Goal: Find specific page/section: Find specific page/section

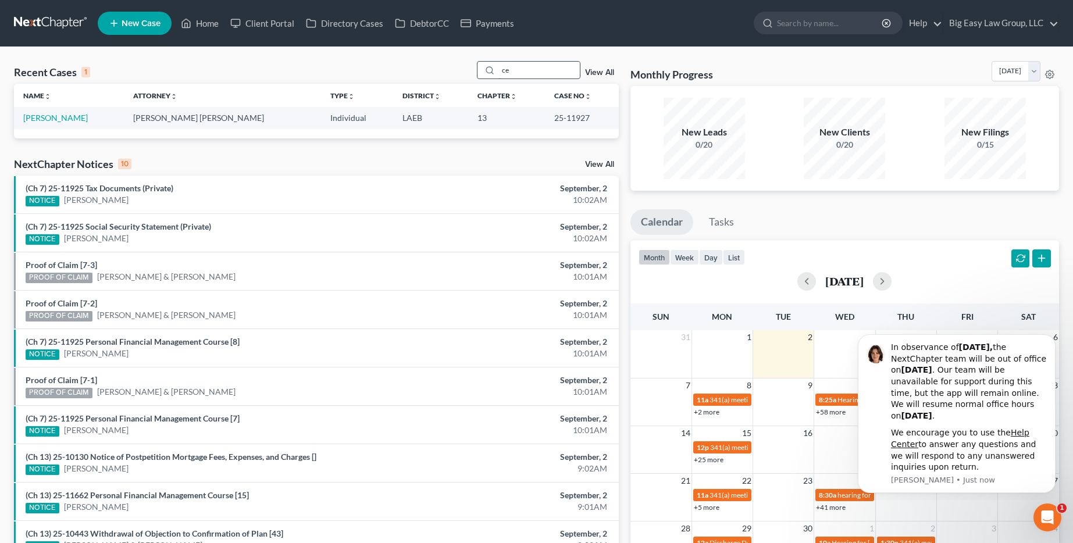
type input "c"
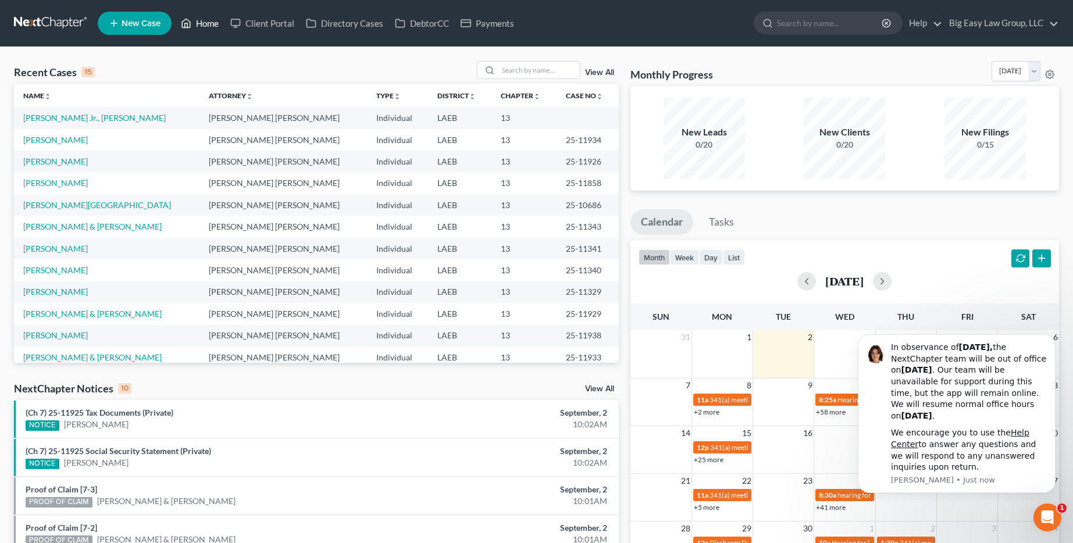
click at [197, 21] on link "Home" at bounding box center [199, 23] width 49 height 21
click at [539, 69] on input "search" at bounding box center [538, 70] width 81 height 17
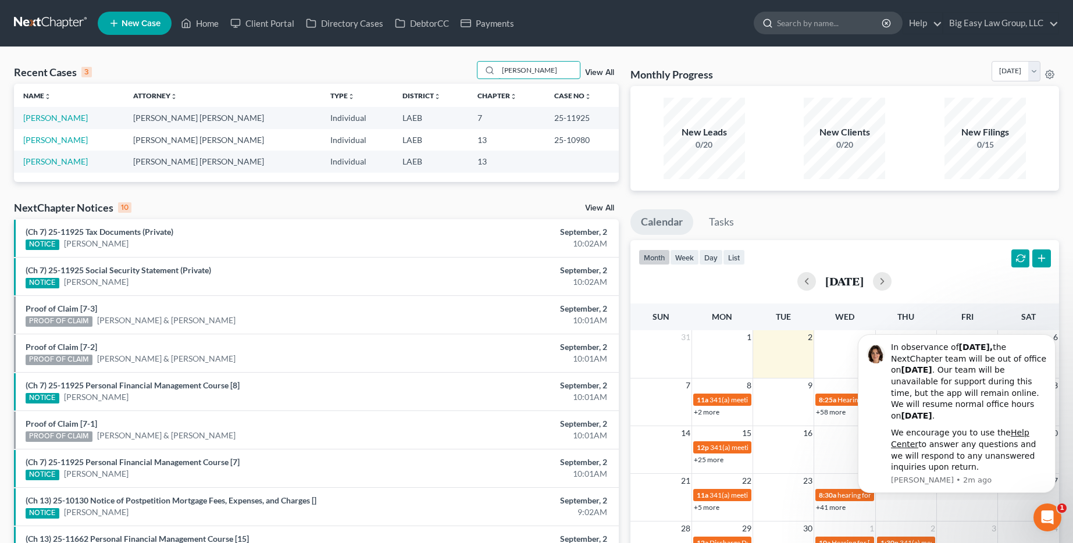
type input "[PERSON_NAME]"
click at [784, 23] on input "search" at bounding box center [830, 23] width 106 height 22
type input "[PERSON_NAME]"
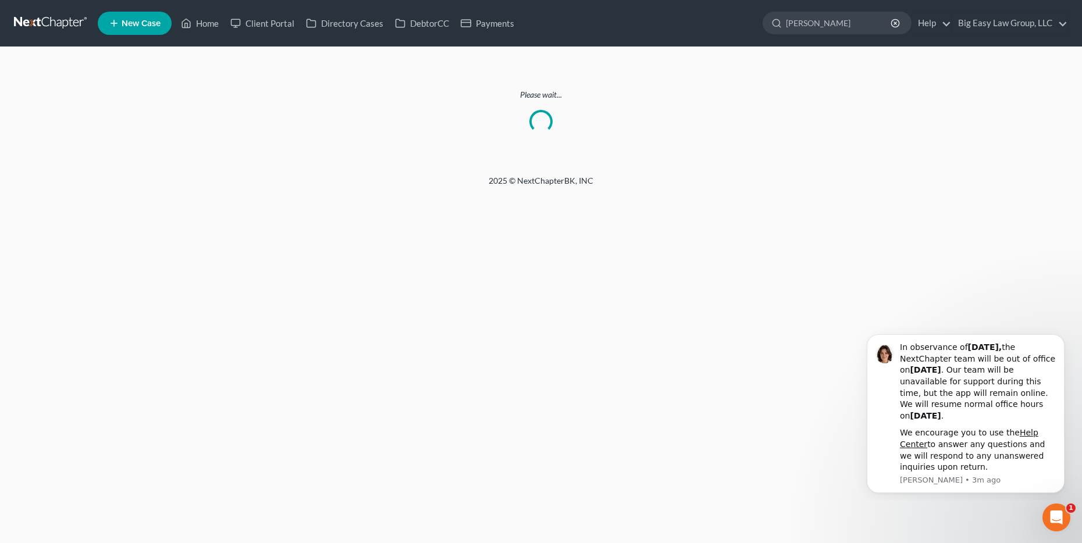
click at [118, 26] on icon at bounding box center [114, 23] width 10 height 14
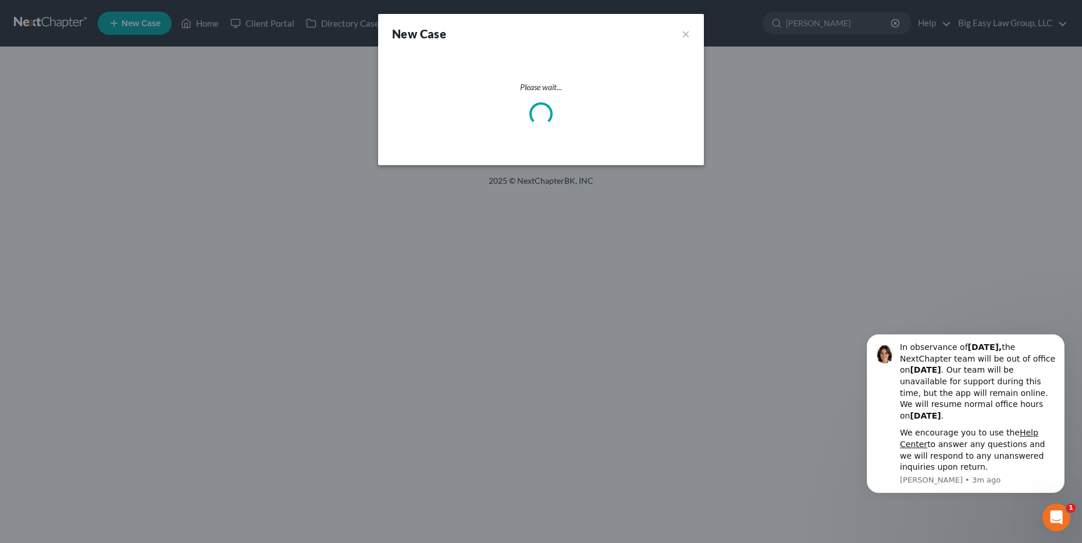
select select "34"
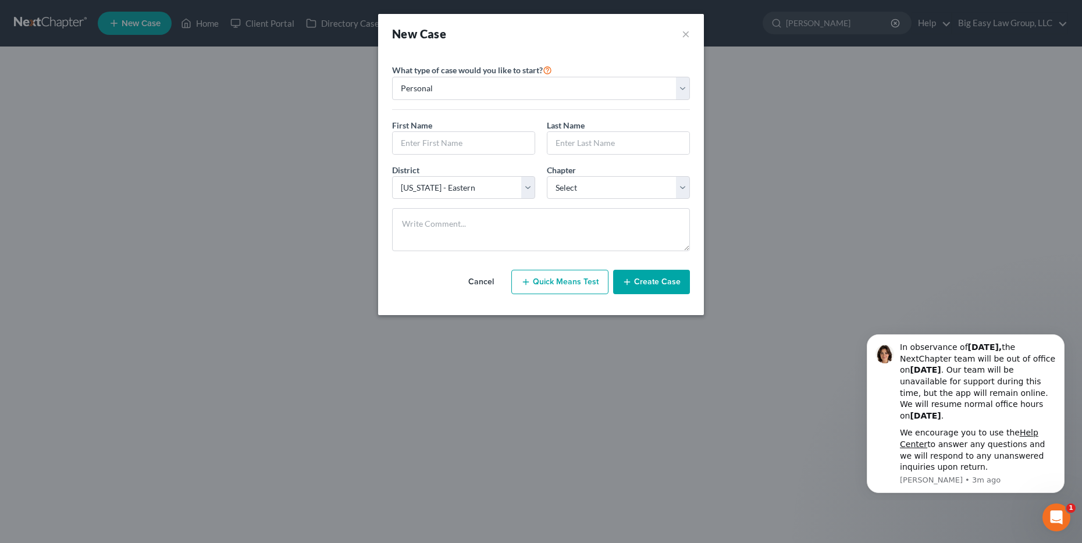
click at [667, 43] on div "New Case ×" at bounding box center [541, 34] width 326 height 40
click at [667, 44] on div "New Case ×" at bounding box center [541, 34] width 326 height 40
click at [685, 34] on button "×" at bounding box center [686, 34] width 8 height 16
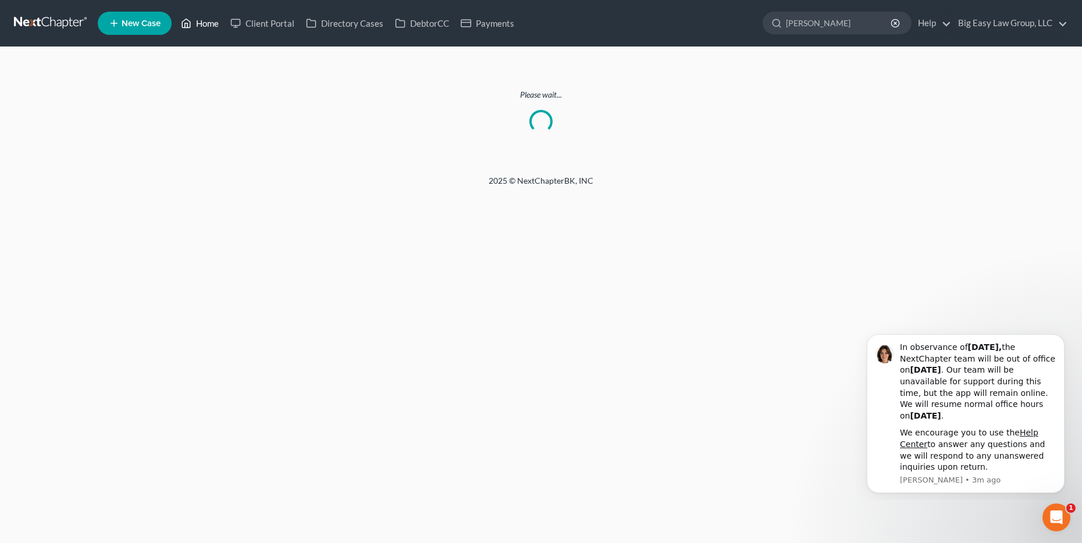
click at [198, 20] on link "Home" at bounding box center [199, 23] width 49 height 21
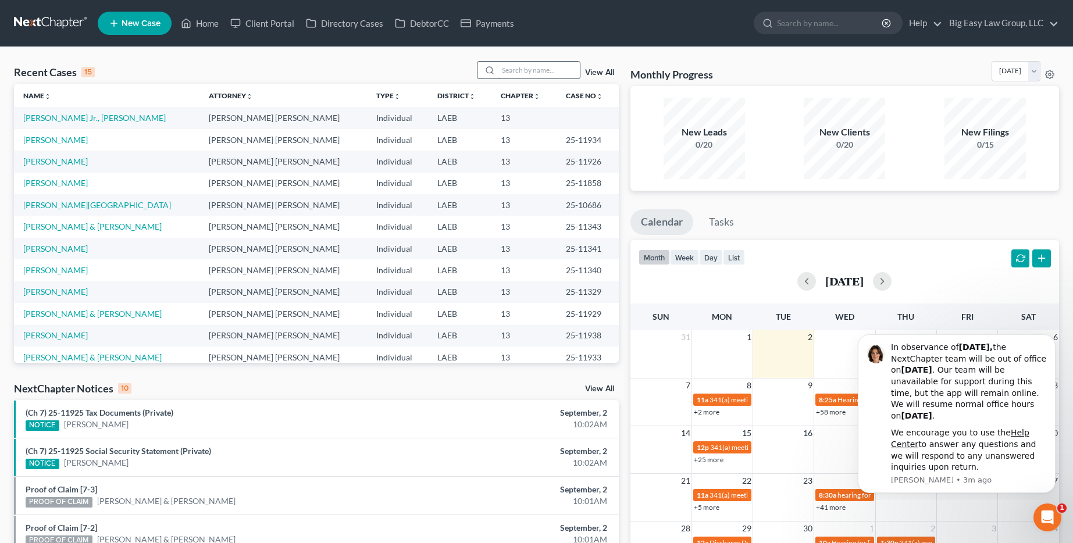
click at [504, 71] on input "search" at bounding box center [538, 70] width 81 height 17
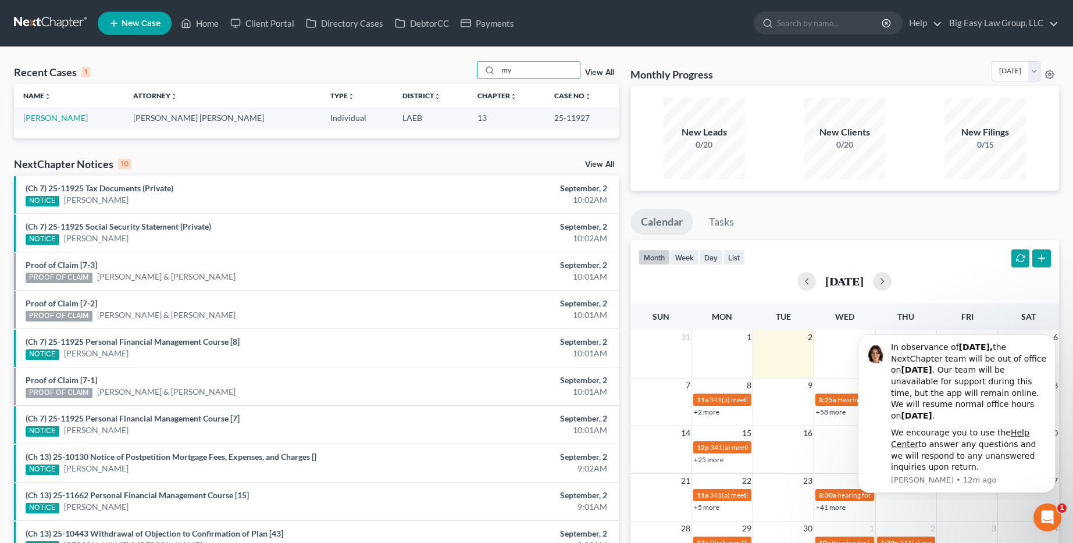
type input "m"
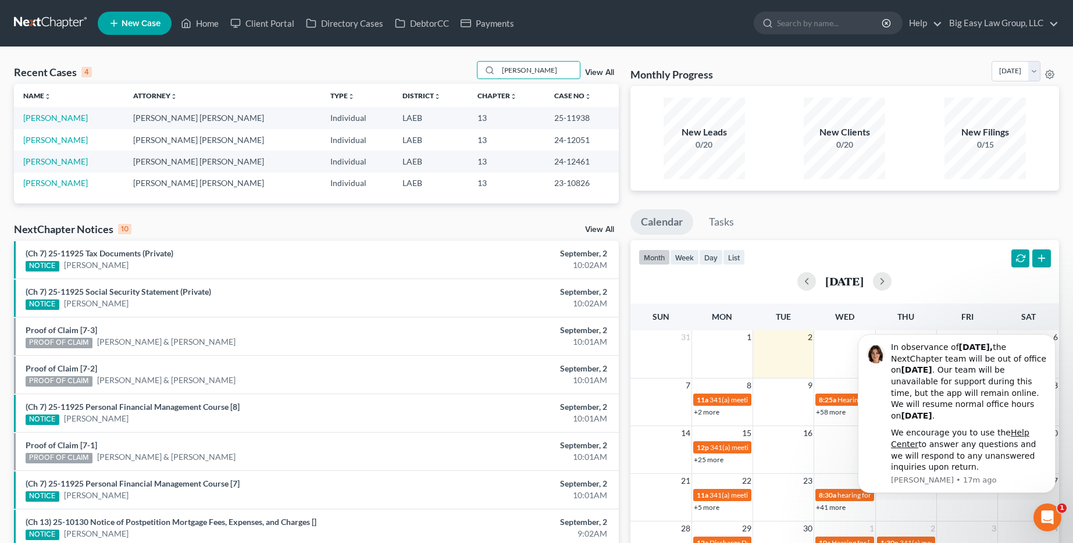
drag, startPoint x: 533, startPoint y: 68, endPoint x: 480, endPoint y: 80, distance: 54.9
click at [480, 80] on div "Recent Cases 4 [PERSON_NAME] View All" at bounding box center [316, 72] width 605 height 23
type input "m"
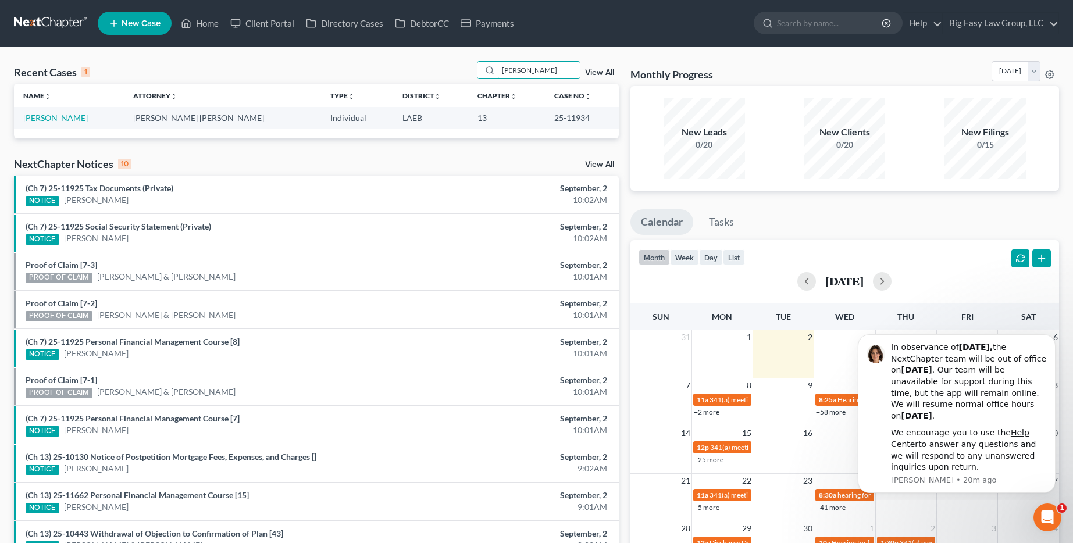
drag, startPoint x: 537, startPoint y: 69, endPoint x: 452, endPoint y: 93, distance: 88.3
click at [452, 93] on div "Recent Cases 1 [PERSON_NAME] View All Name unfold_more expand_more expand_less …" at bounding box center [316, 99] width 605 height 77
type input "l"
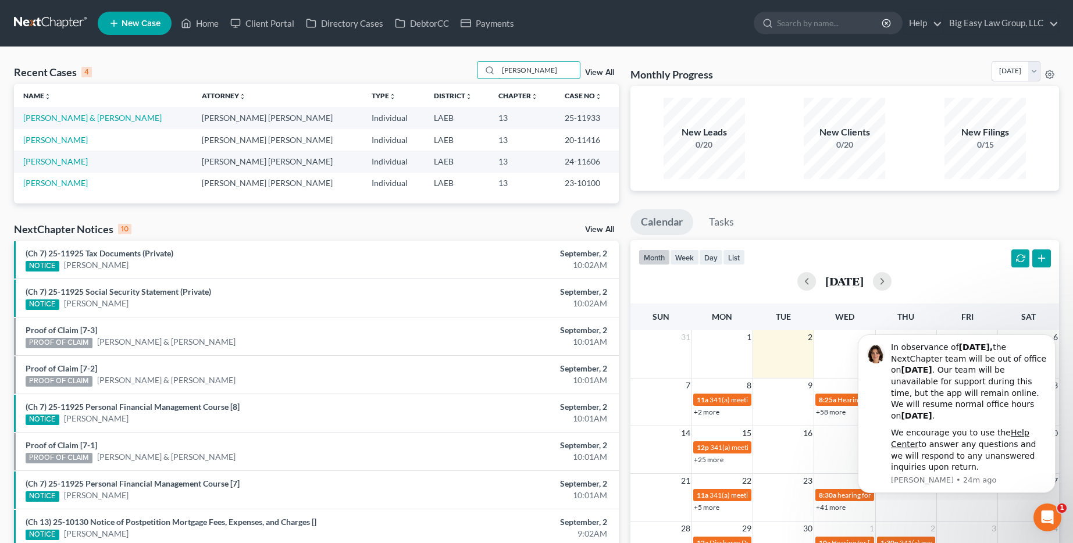
drag, startPoint x: 541, startPoint y: 65, endPoint x: 466, endPoint y: 88, distance: 78.0
click at [466, 88] on div "Recent Cases 4 [PERSON_NAME] View All Name unfold_more expand_more expand_less …" at bounding box center [316, 132] width 605 height 142
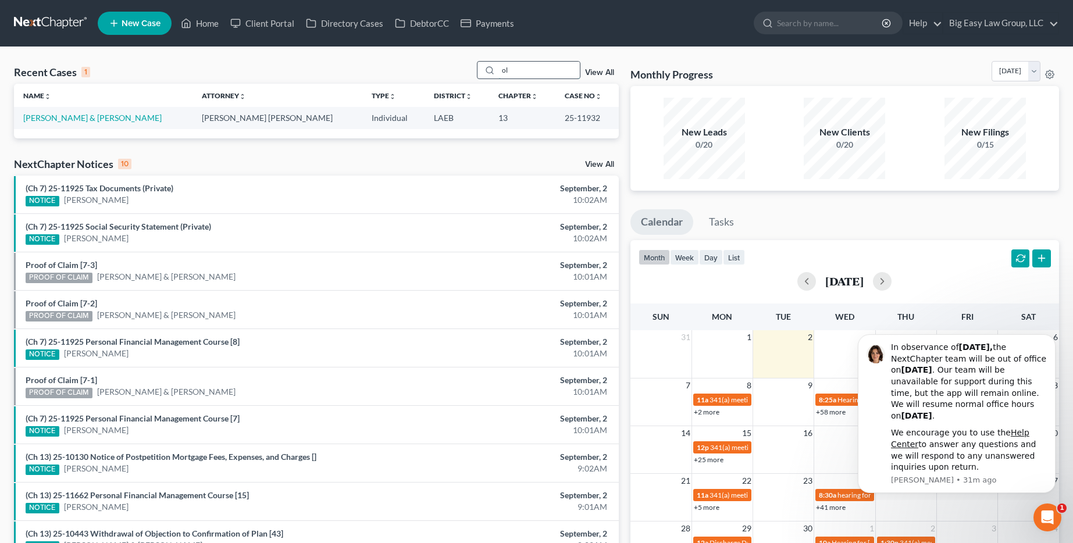
type input "o"
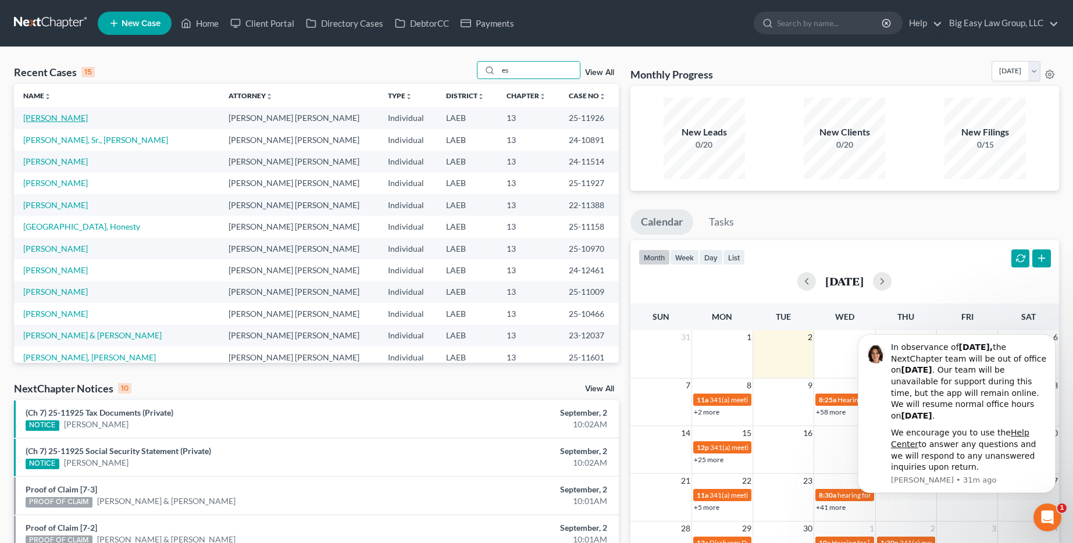
type input "es"
click at [63, 119] on link "[PERSON_NAME]" at bounding box center [55, 118] width 65 height 10
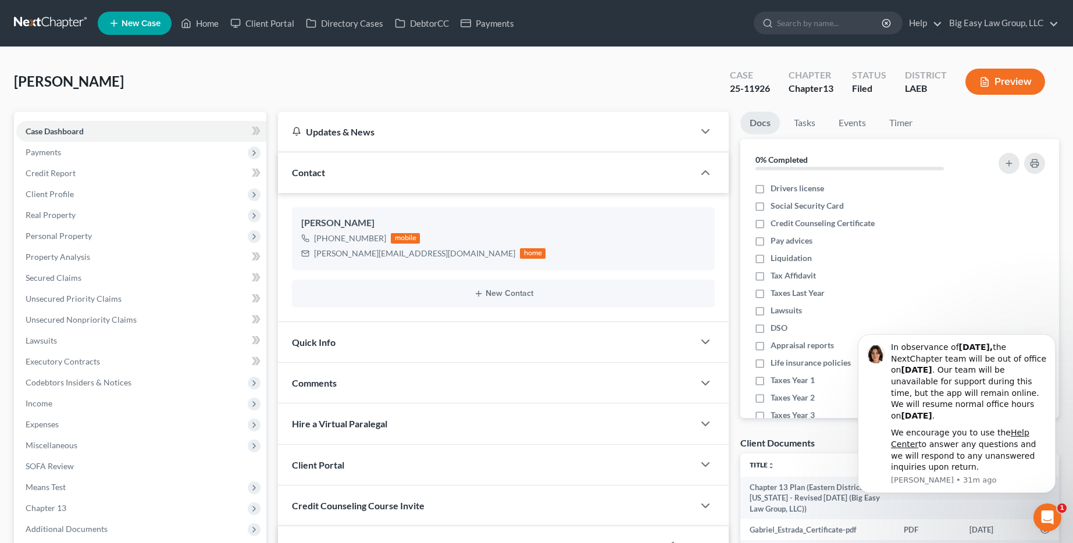
scroll to position [1329, 0]
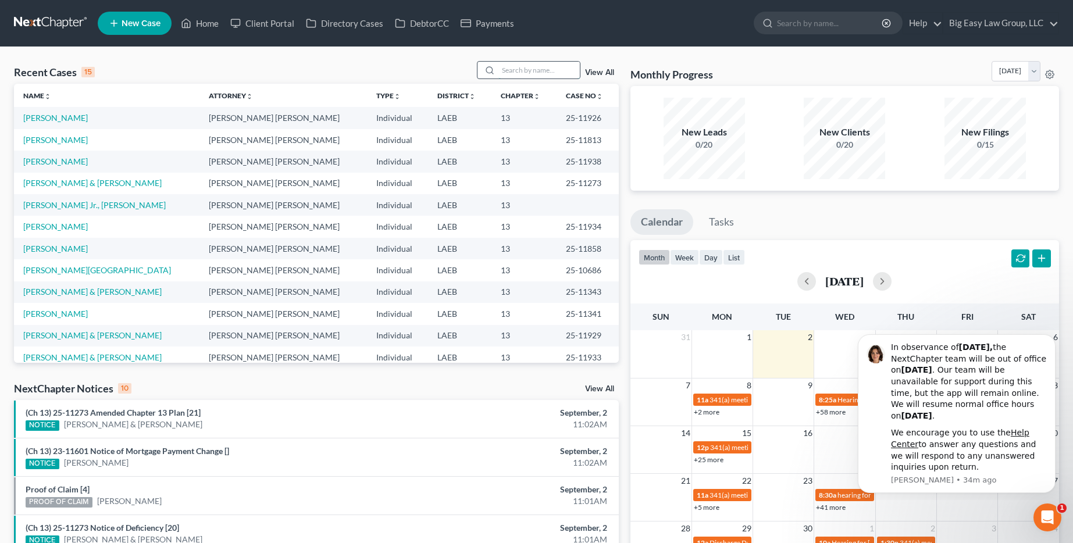
click at [508, 65] on input "search" at bounding box center [538, 70] width 81 height 17
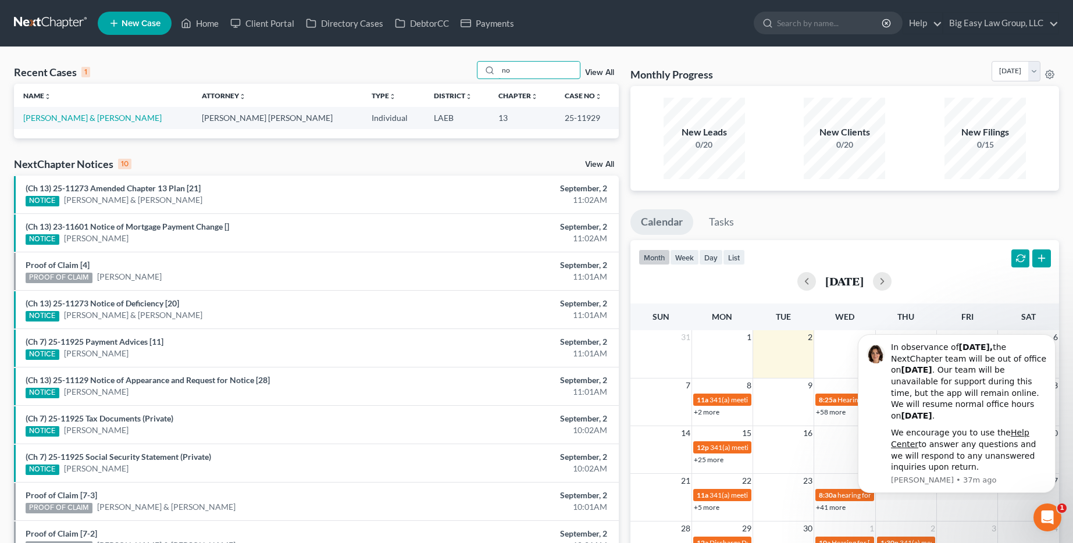
type input "n"
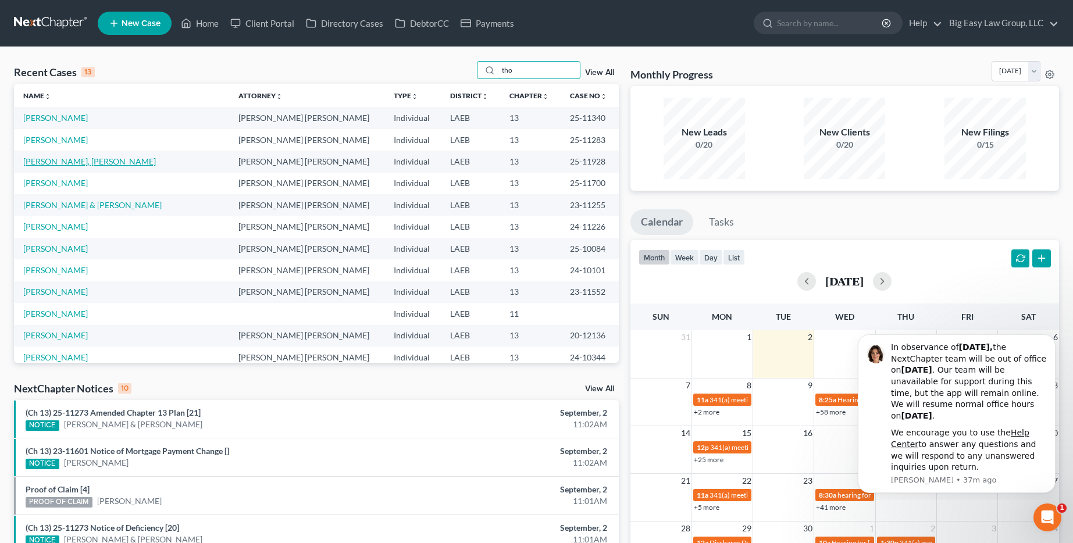
type input "tho"
click at [65, 162] on link "[PERSON_NAME], [PERSON_NAME]" at bounding box center [89, 161] width 133 height 10
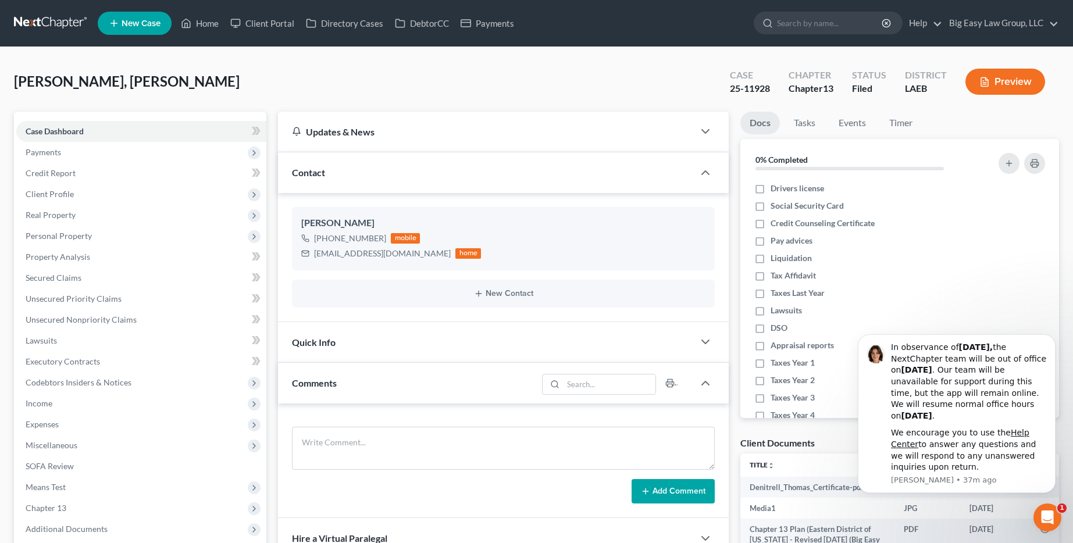
scroll to position [2911, 0]
